Goal: Book appointment/travel/reservation

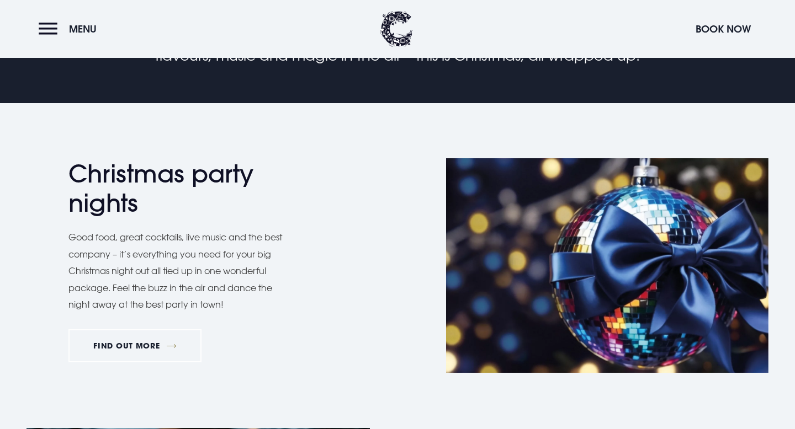
scroll to position [387, 0]
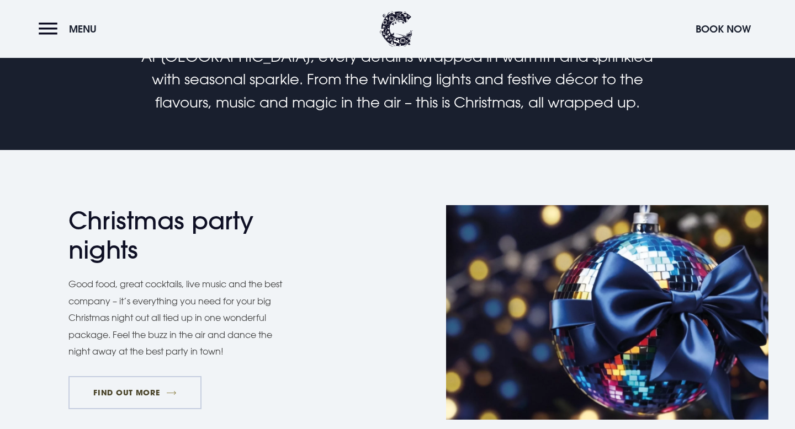
click at [145, 394] on link "FIND OUT MORE" at bounding box center [134, 392] width 133 height 33
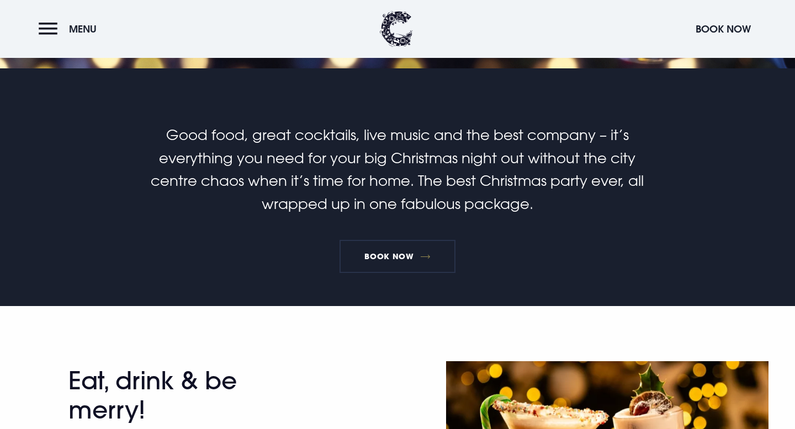
scroll to position [290, 0]
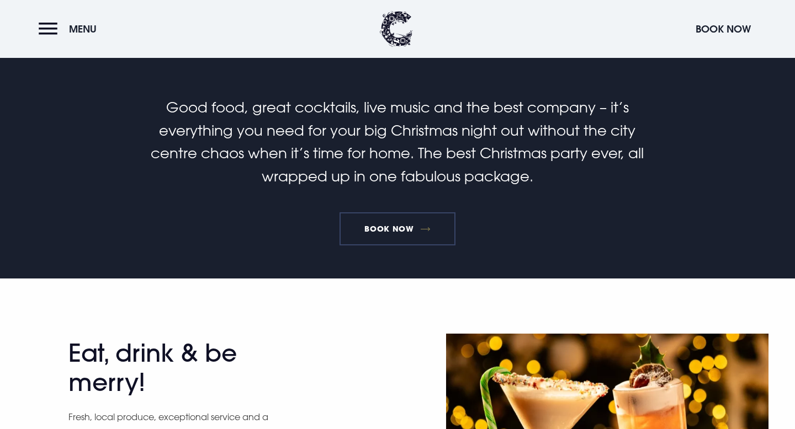
click at [398, 226] on link "Book Now" at bounding box center [397, 228] width 116 height 33
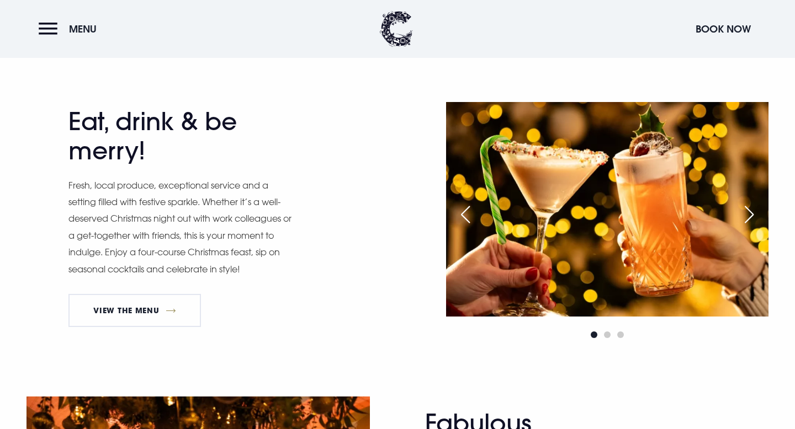
scroll to position [0, 0]
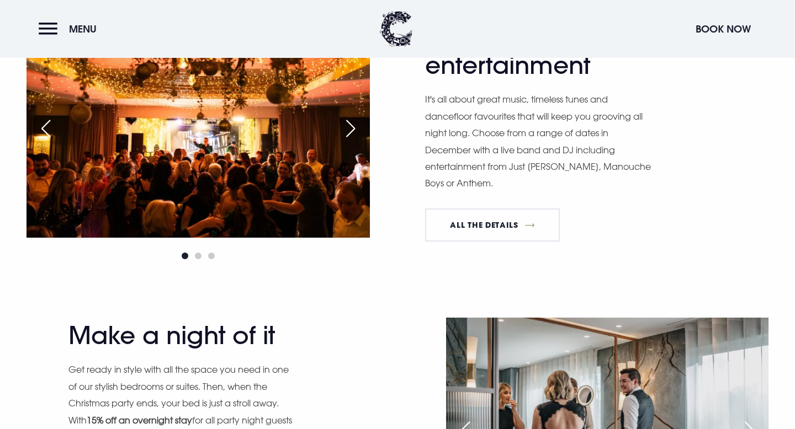
scroll to position [911, 0]
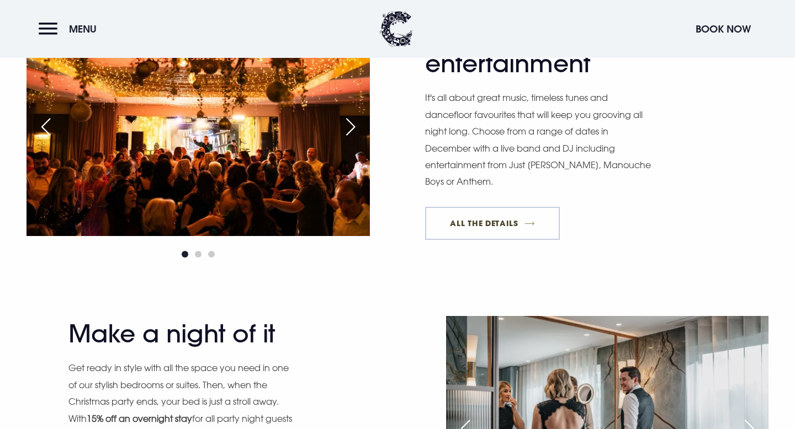
click at [469, 225] on link "All The Details" at bounding box center [492, 223] width 135 height 33
